Goal: Task Accomplishment & Management: Manage account settings

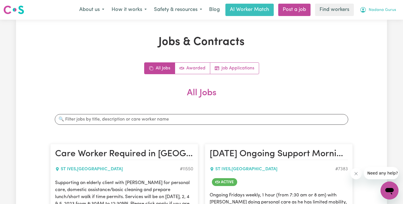
click at [385, 11] on span "Nadana Gurus" at bounding box center [382, 10] width 27 height 6
click at [383, 20] on link "My Dashboard" at bounding box center [377, 22] width 44 height 11
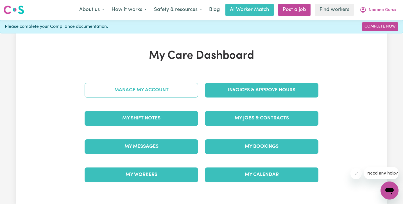
click at [157, 93] on link "Manage My Account" at bounding box center [142, 90] width 114 height 15
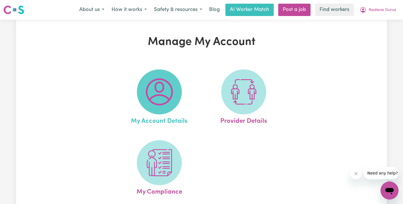
click at [163, 101] on img at bounding box center [159, 91] width 27 height 27
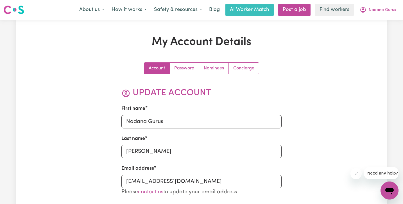
click at [215, 67] on link "Nominees" at bounding box center [214, 68] width 30 height 11
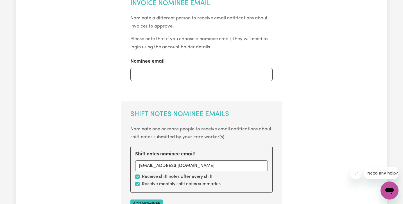
scroll to position [162, 0]
